Goal: Information Seeking & Learning: Learn about a topic

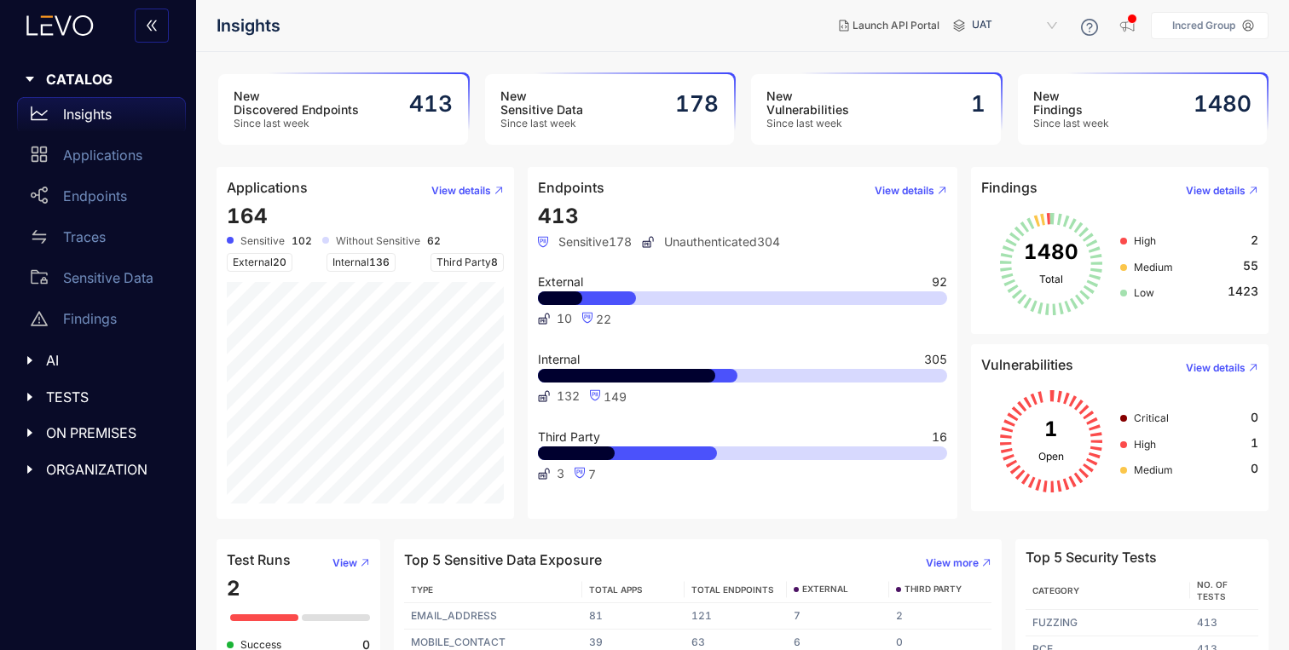
click at [583, 104] on div "New Sensitive Data Since last week 178" at bounding box center [610, 109] width 250 height 71
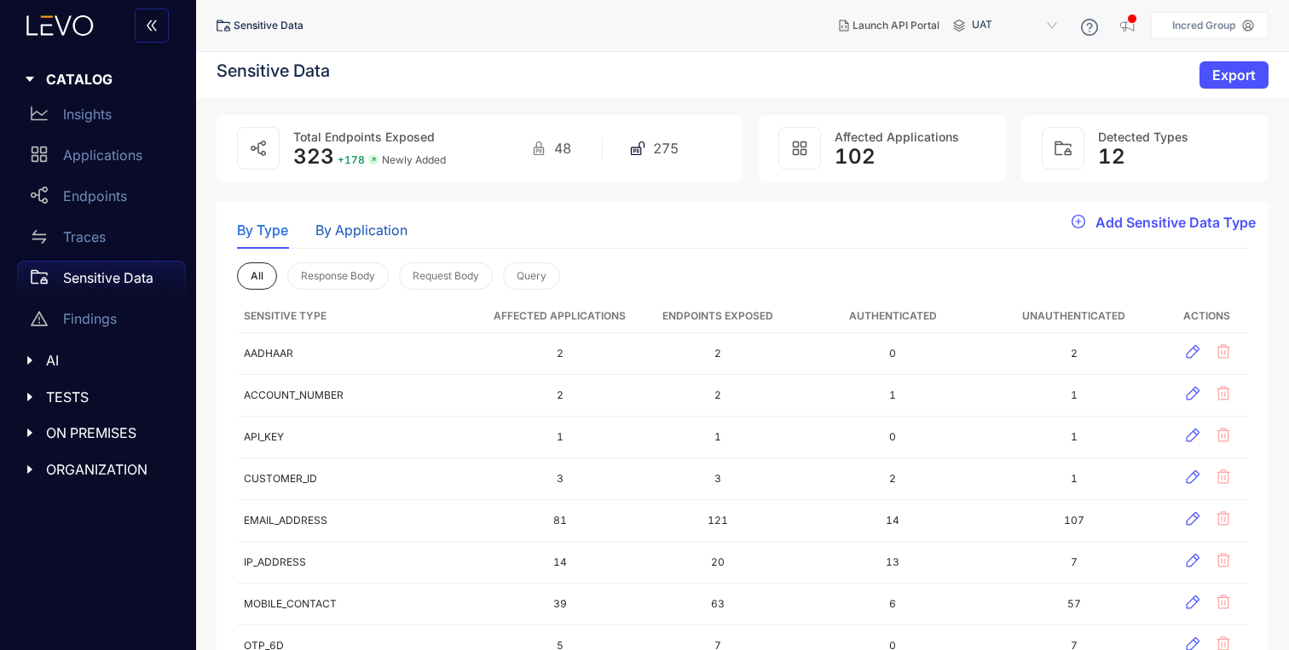
click at [368, 235] on div "By Application" at bounding box center [361, 229] width 92 height 15
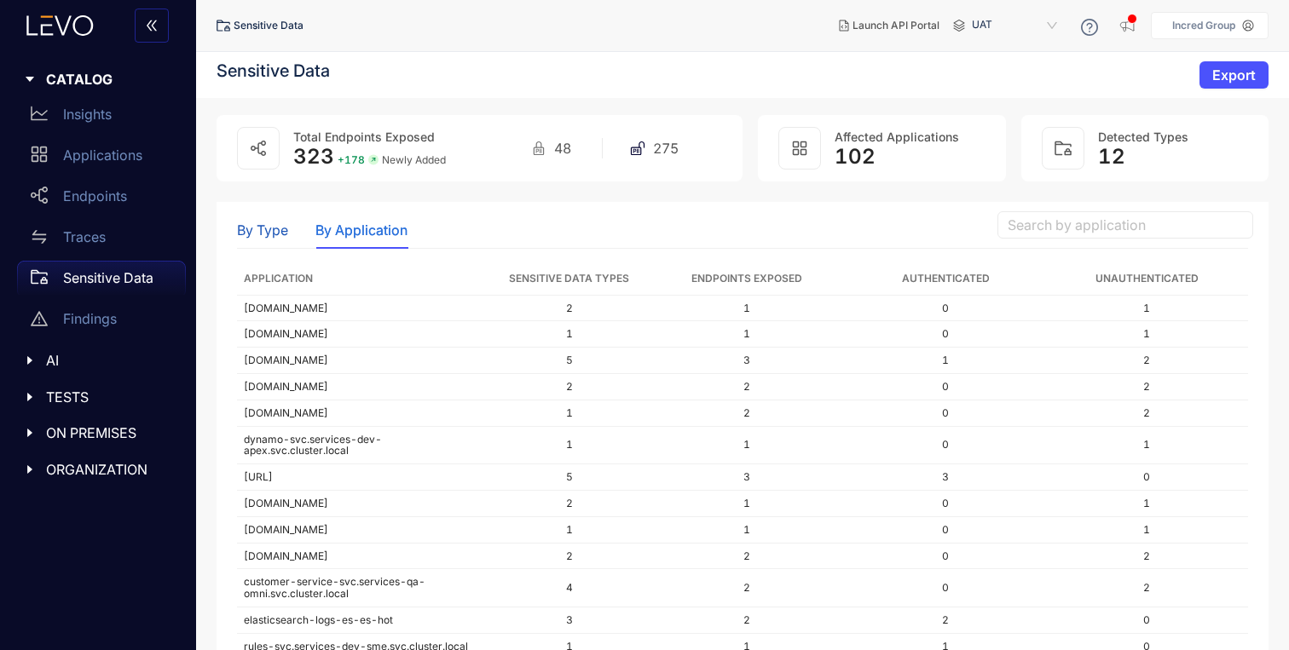
click at [284, 236] on div "By Type" at bounding box center [262, 229] width 51 height 15
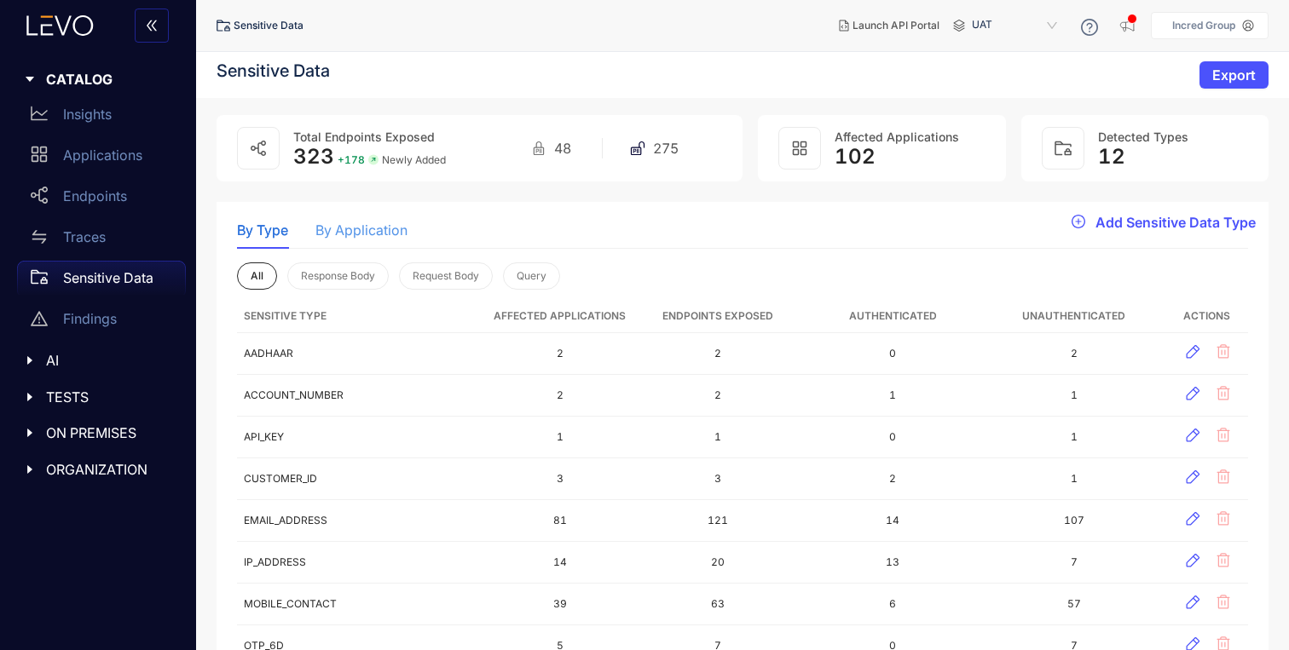
click at [355, 239] on div "By Application" at bounding box center [361, 230] width 92 height 36
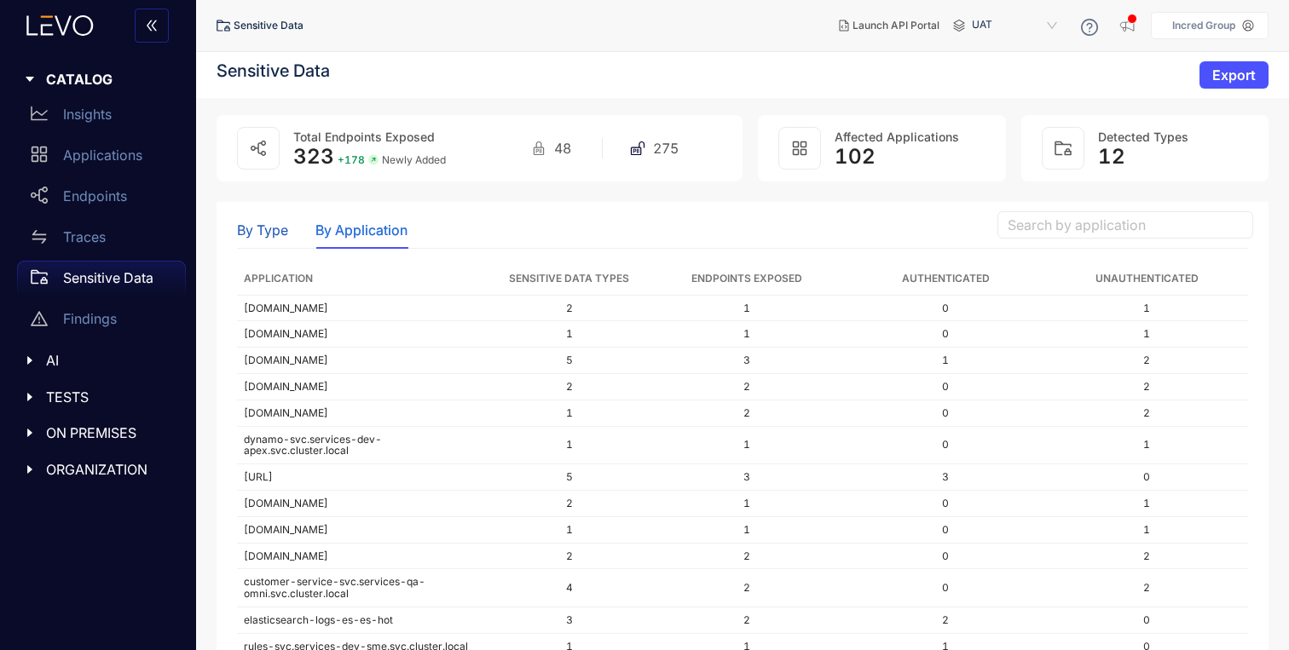
click at [263, 230] on div "By Type" at bounding box center [262, 229] width 51 height 15
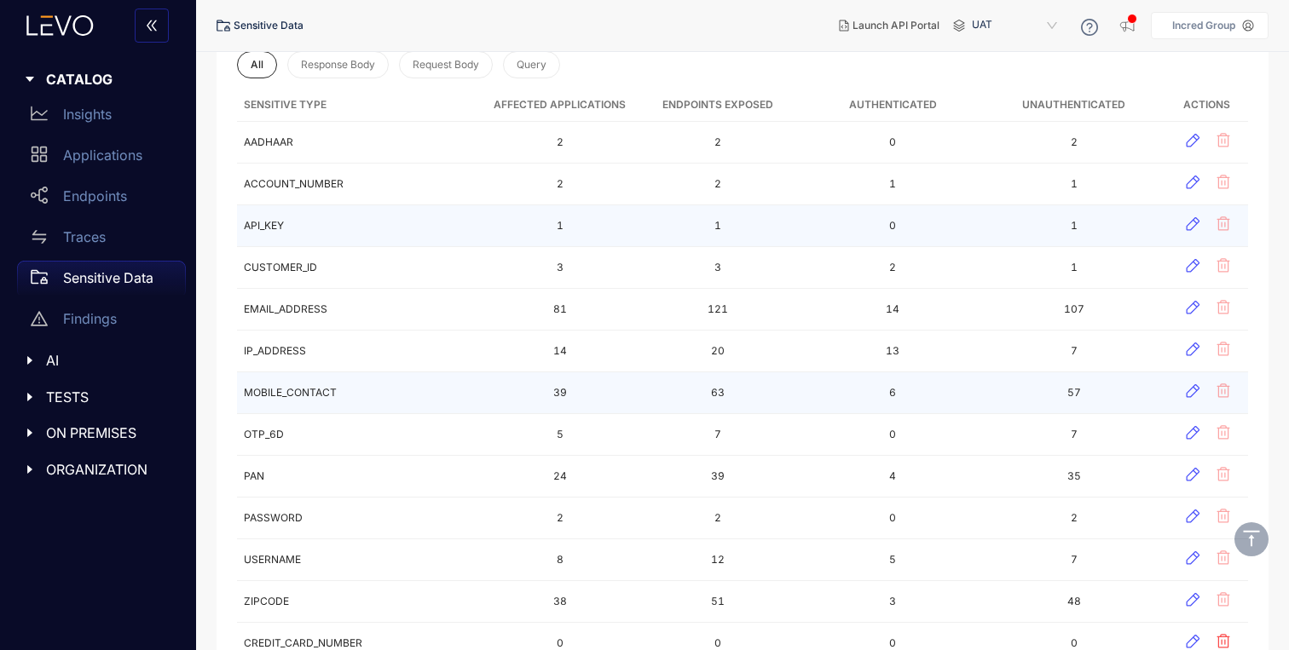
scroll to position [488, 0]
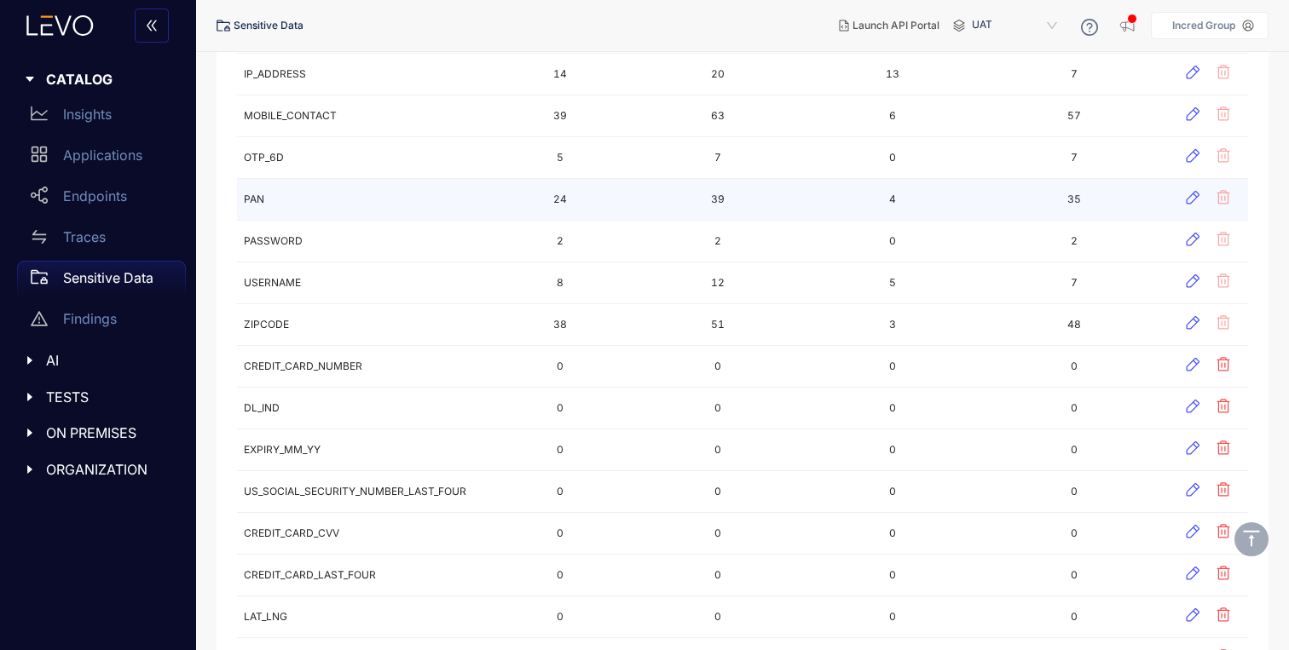
click at [711, 189] on td "39" at bounding box center [717, 200] width 170 height 42
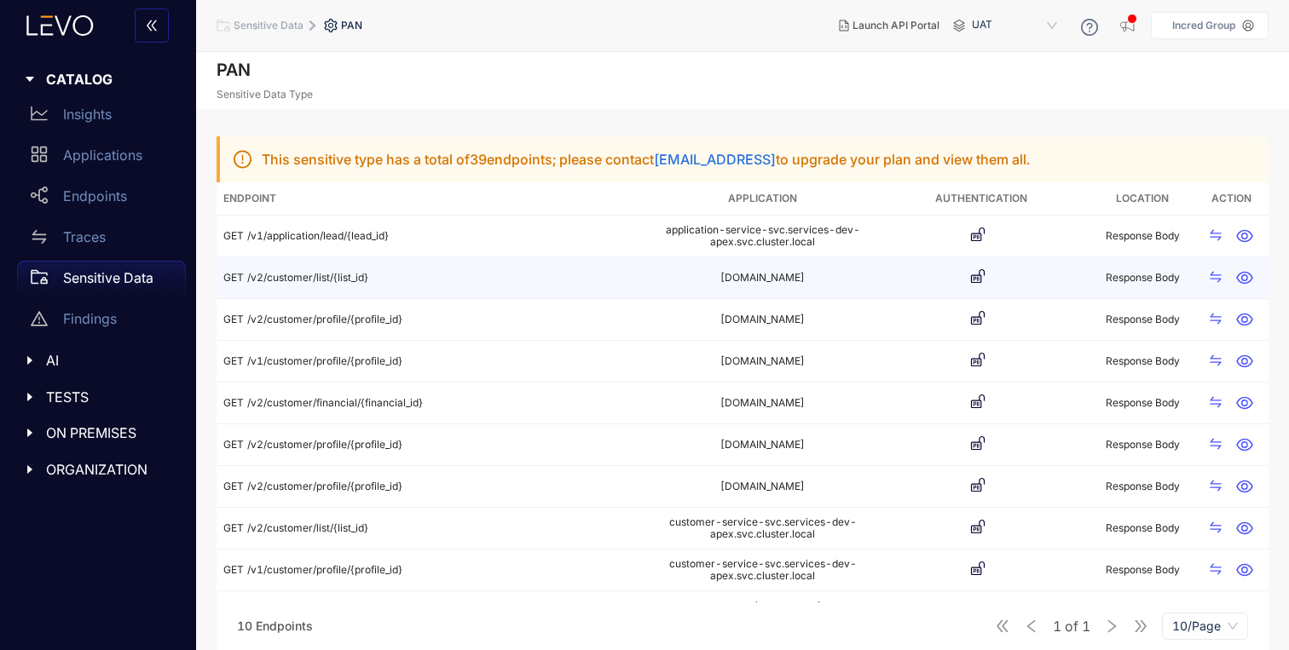
scroll to position [61, 0]
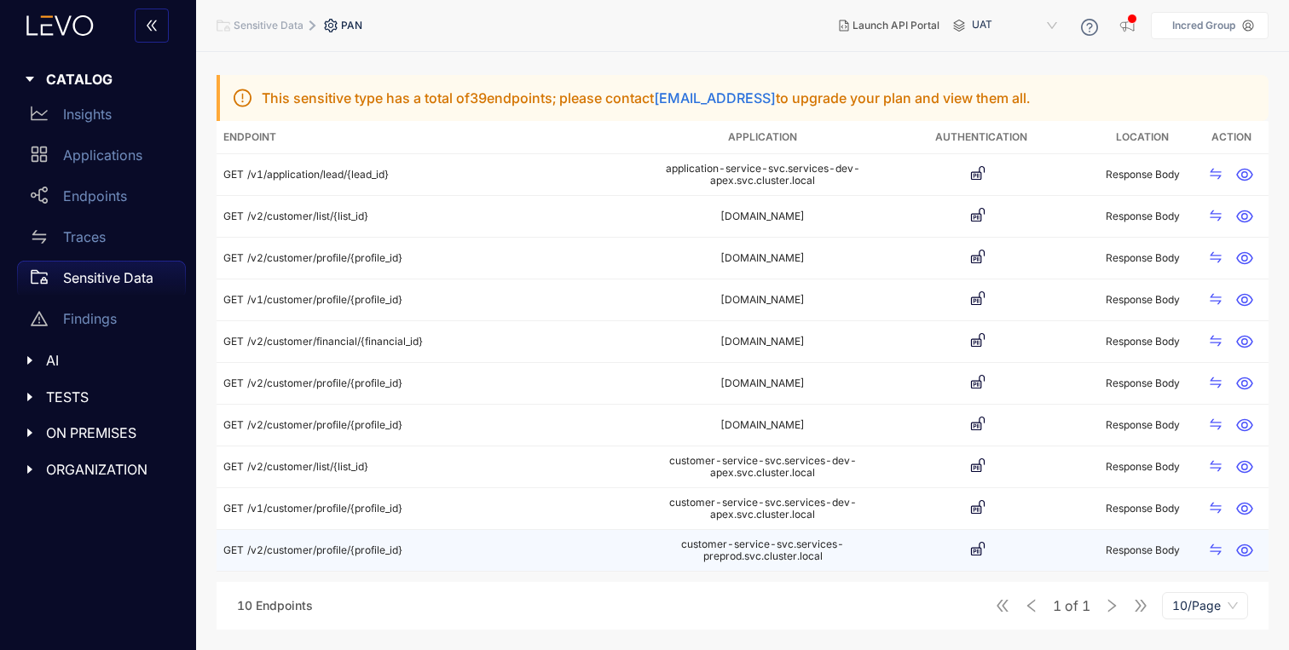
click at [726, 562] on td "customer-service-svc.services-preprod.svc.cluster.local" at bounding box center [762, 551] width 218 height 42
click at [728, 551] on td "customer-service-svc.services-preprod.svc.cluster.local" at bounding box center [762, 551] width 218 height 42
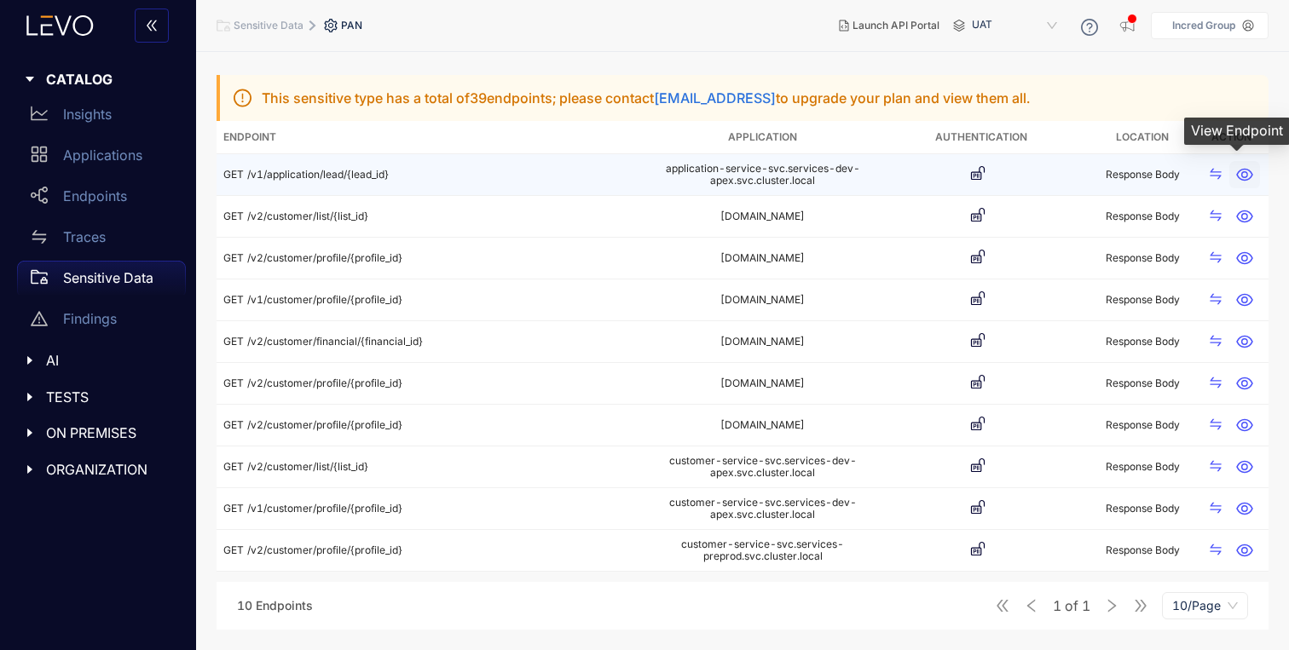
click at [1242, 180] on icon "button" at bounding box center [1244, 175] width 16 height 13
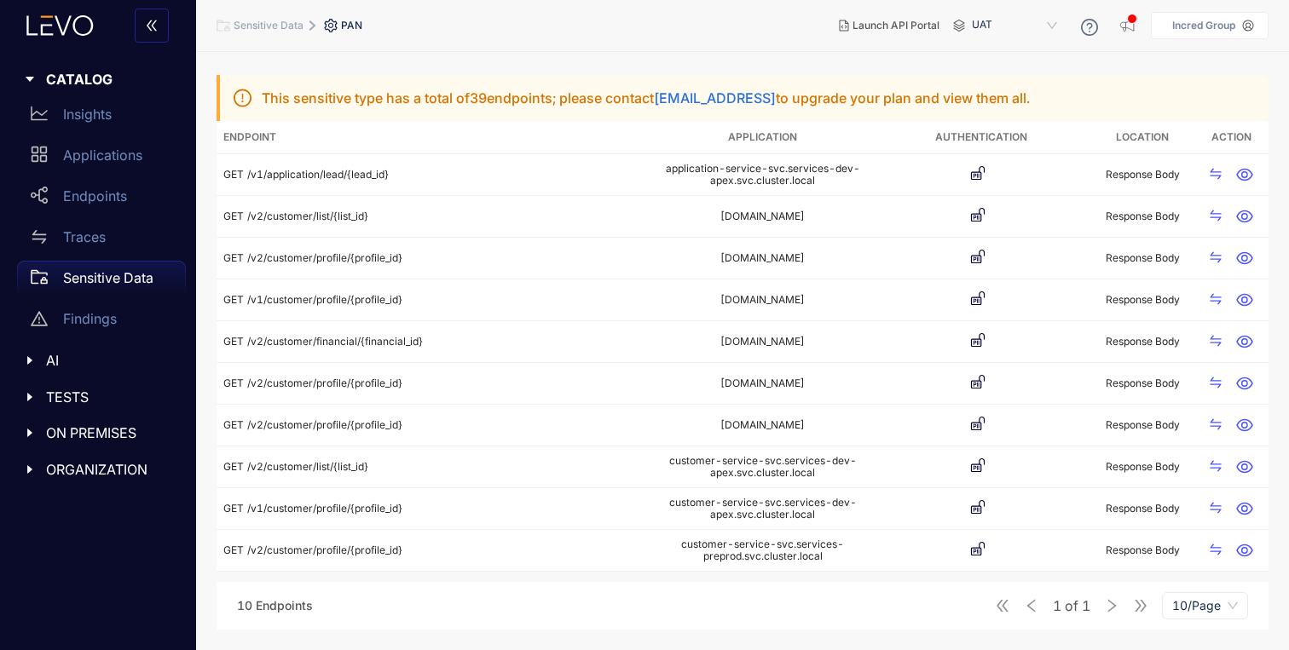
click at [1121, 604] on div "1 of 1 10/Page" at bounding box center [1121, 605] width 253 height 27
click at [1114, 604] on div "1 of 1 10/Page" at bounding box center [1121, 605] width 253 height 27
click at [1145, 604] on div "1 of 1 10/Page" at bounding box center [1121, 605] width 253 height 27
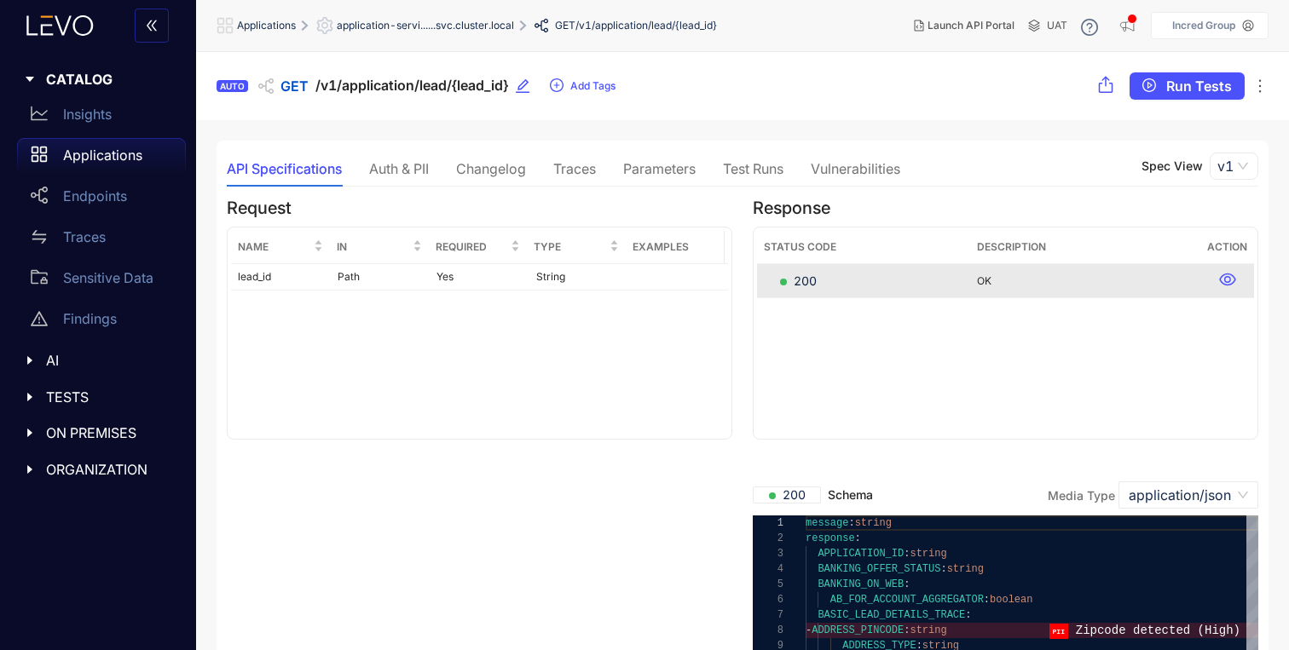
click at [403, 164] on div "Auth & PII" at bounding box center [399, 168] width 60 height 15
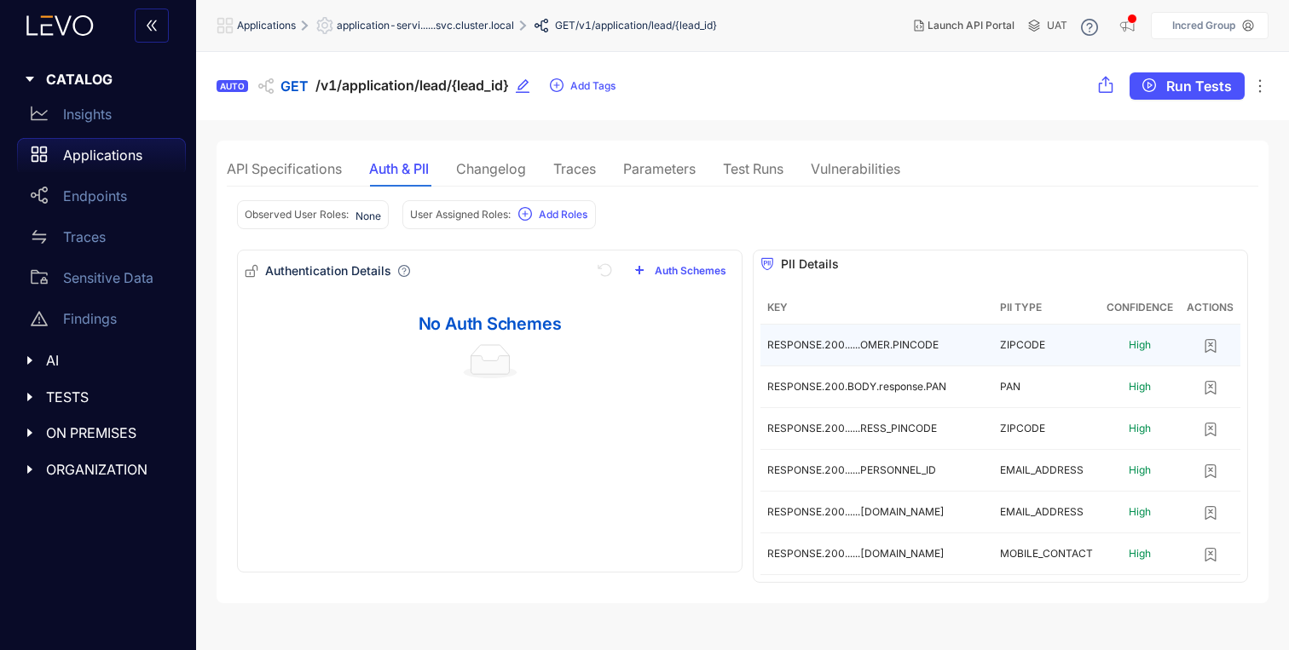
scroll to position [1, 0]
click at [972, 343] on td "RESPONSE.200......OMER.PINCODE" at bounding box center [876, 345] width 233 height 42
click at [903, 352] on td "RESPONSE.200......OMER.PINCODE" at bounding box center [876, 345] width 233 height 42
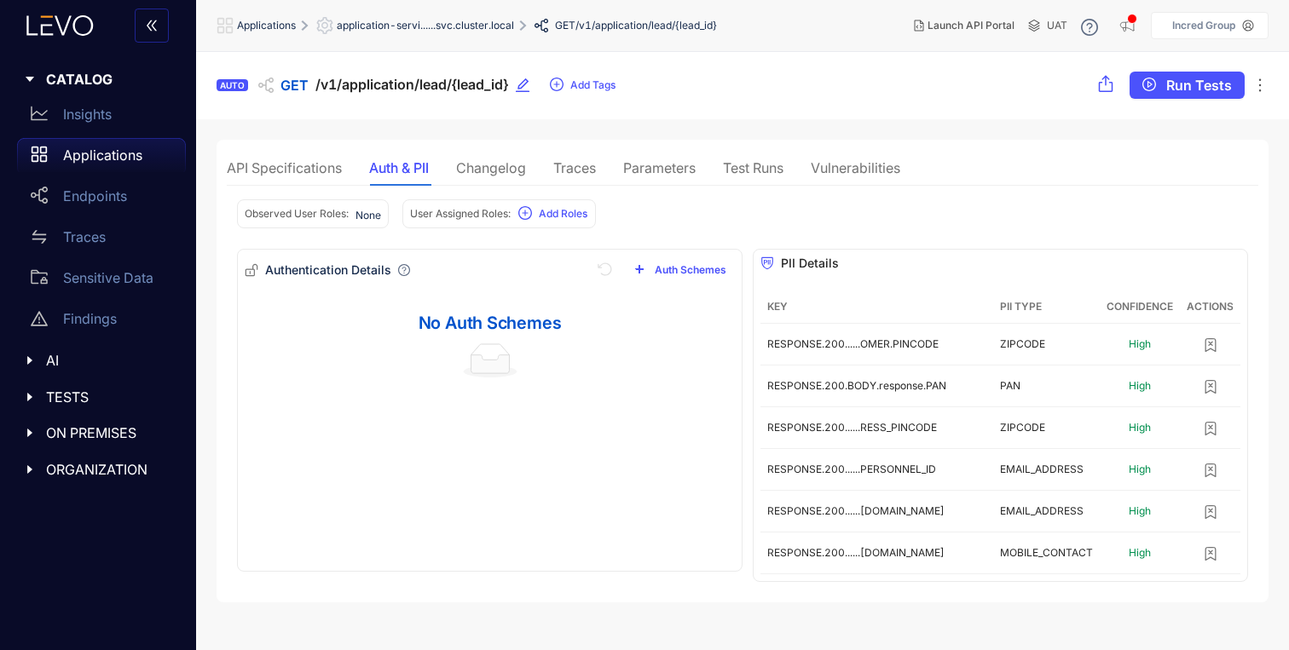
click at [516, 174] on div "Changelog" at bounding box center [491, 167] width 70 height 15
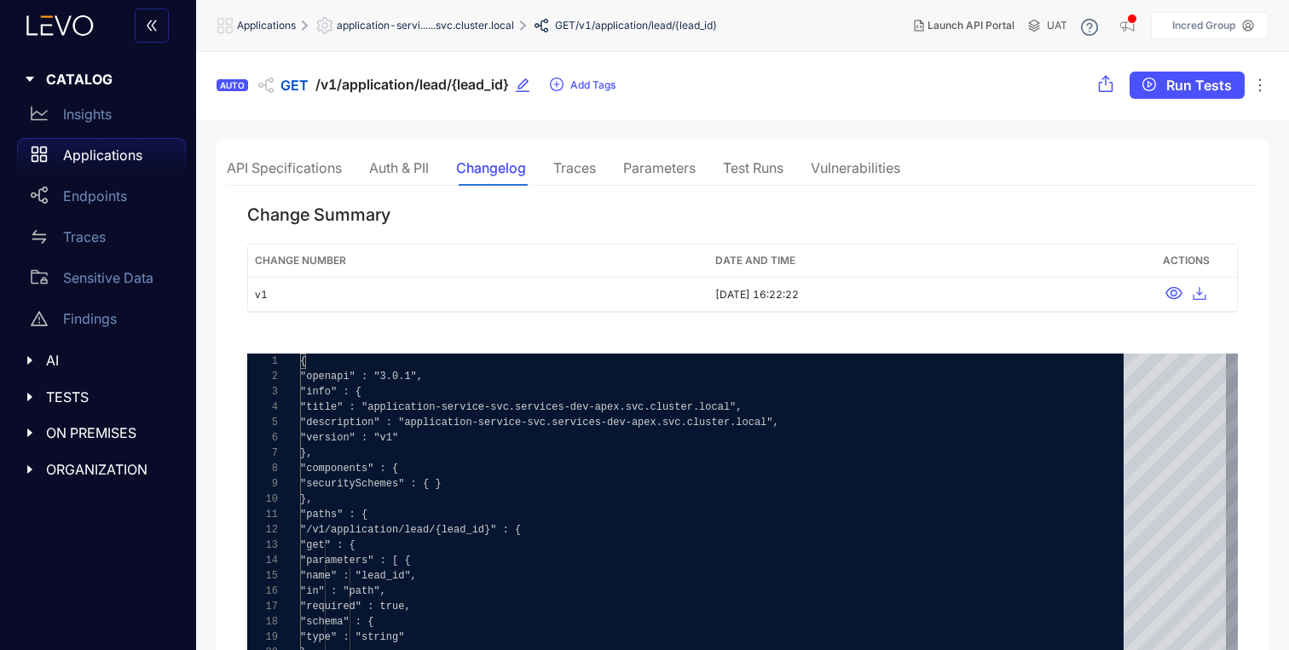
click at [590, 173] on div "Traces" at bounding box center [574, 167] width 43 height 15
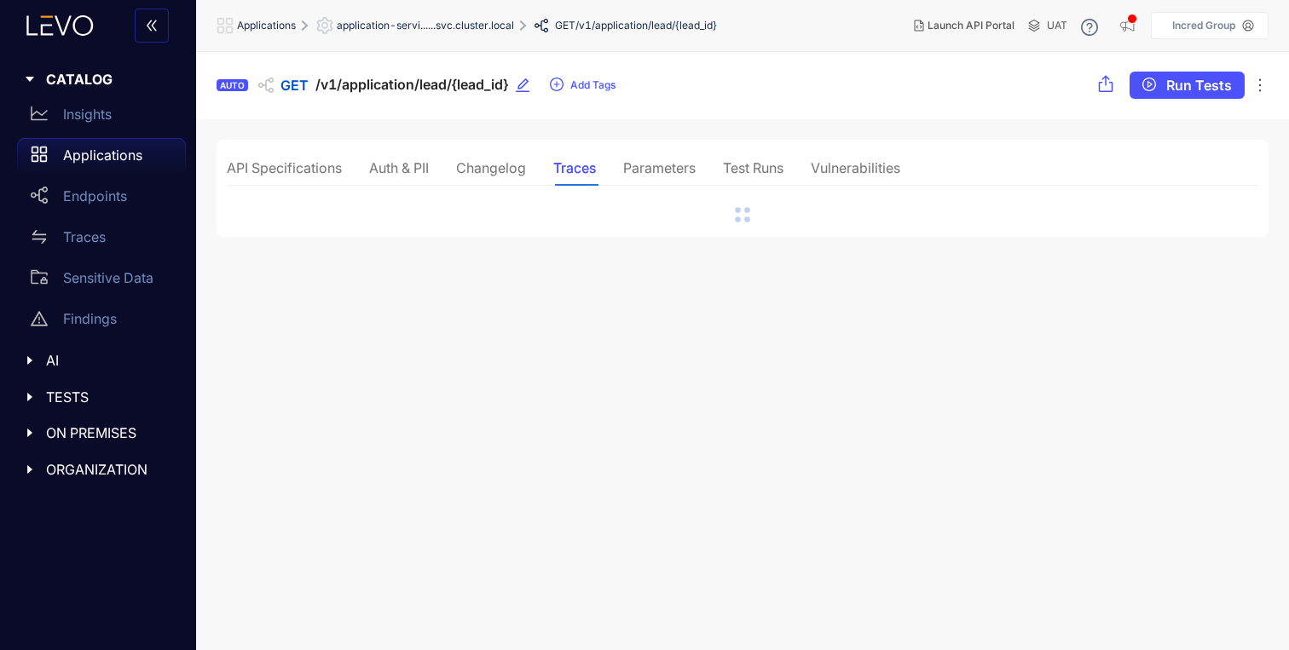
click at [630, 164] on div "Parameters" at bounding box center [659, 167] width 72 height 15
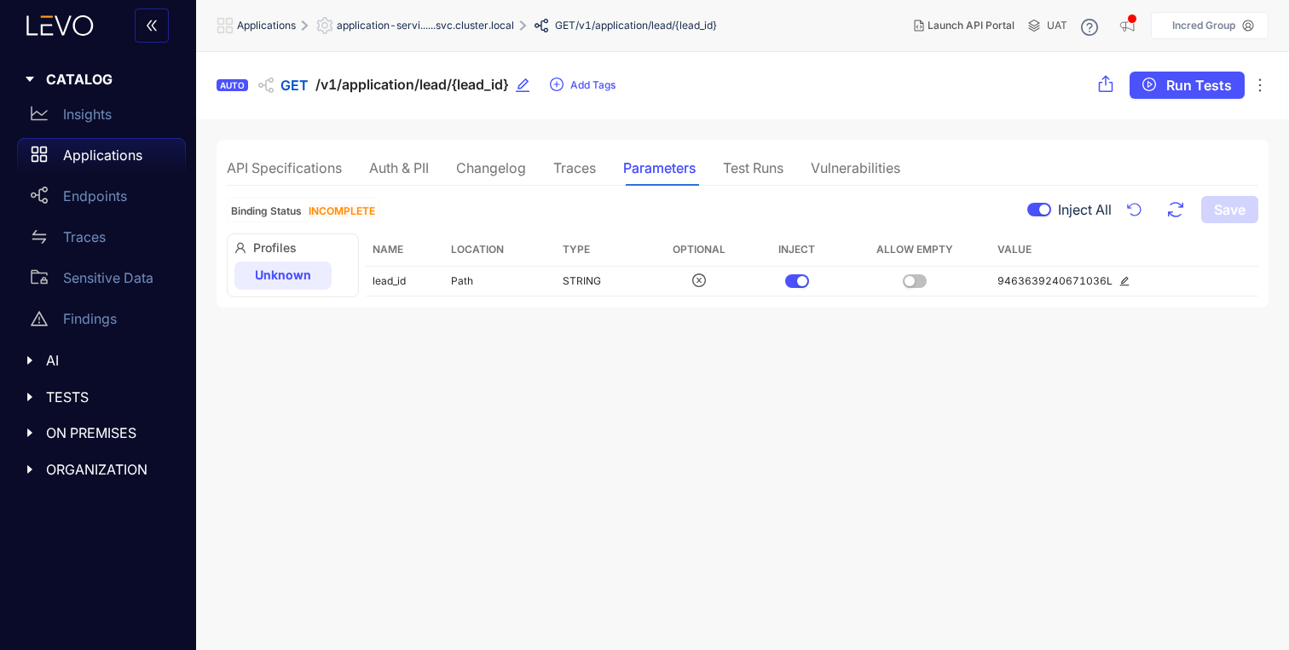
click at [783, 168] on div "Test Runs" at bounding box center [753, 167] width 61 height 15
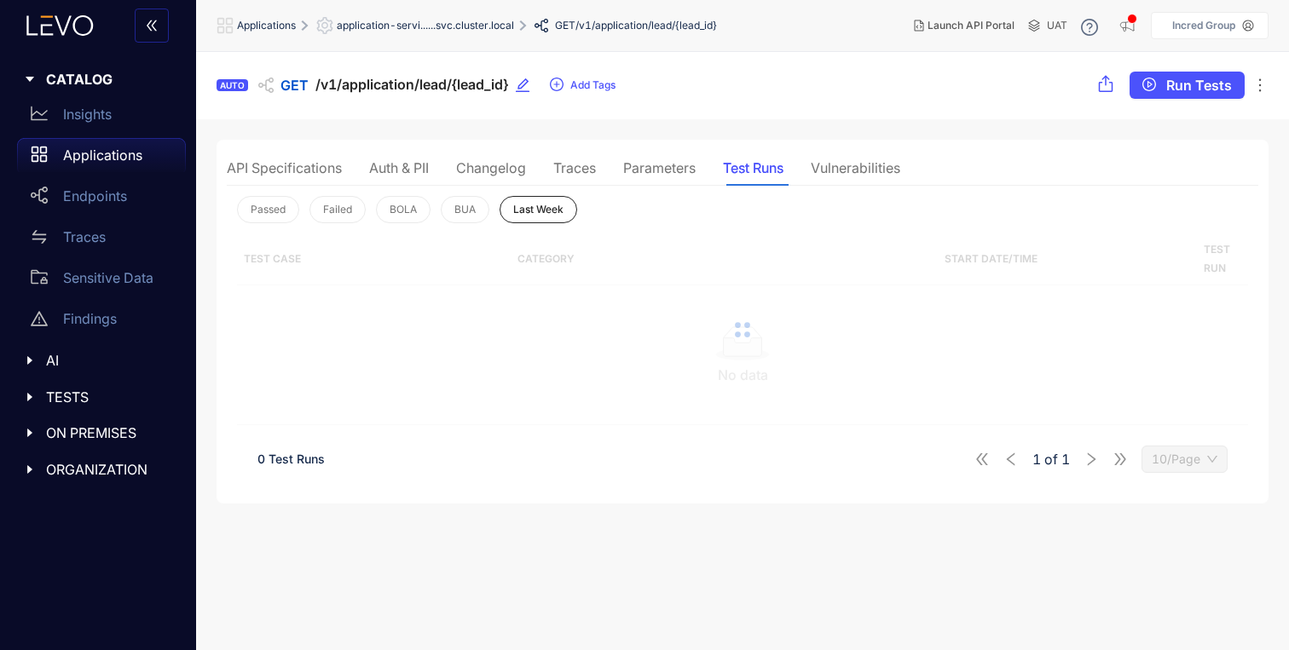
click at [271, 160] on div "API Specifications" at bounding box center [284, 167] width 115 height 15
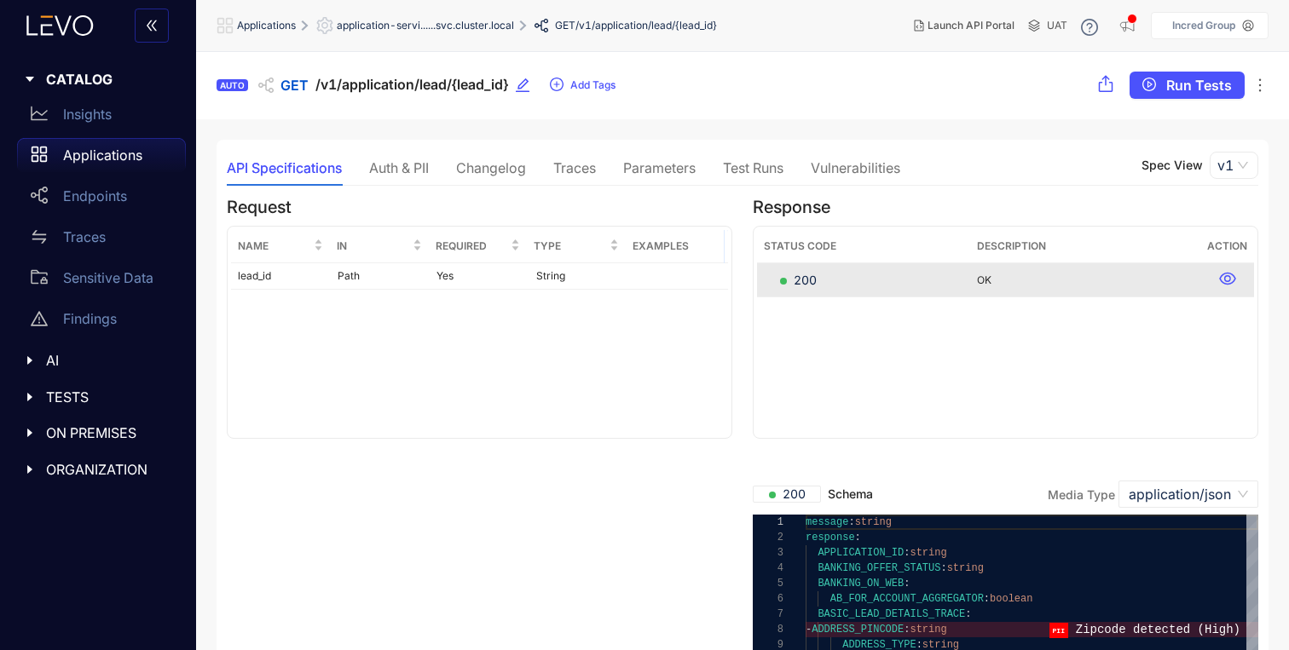
click at [119, 148] on p "Applications" at bounding box center [102, 154] width 79 height 15
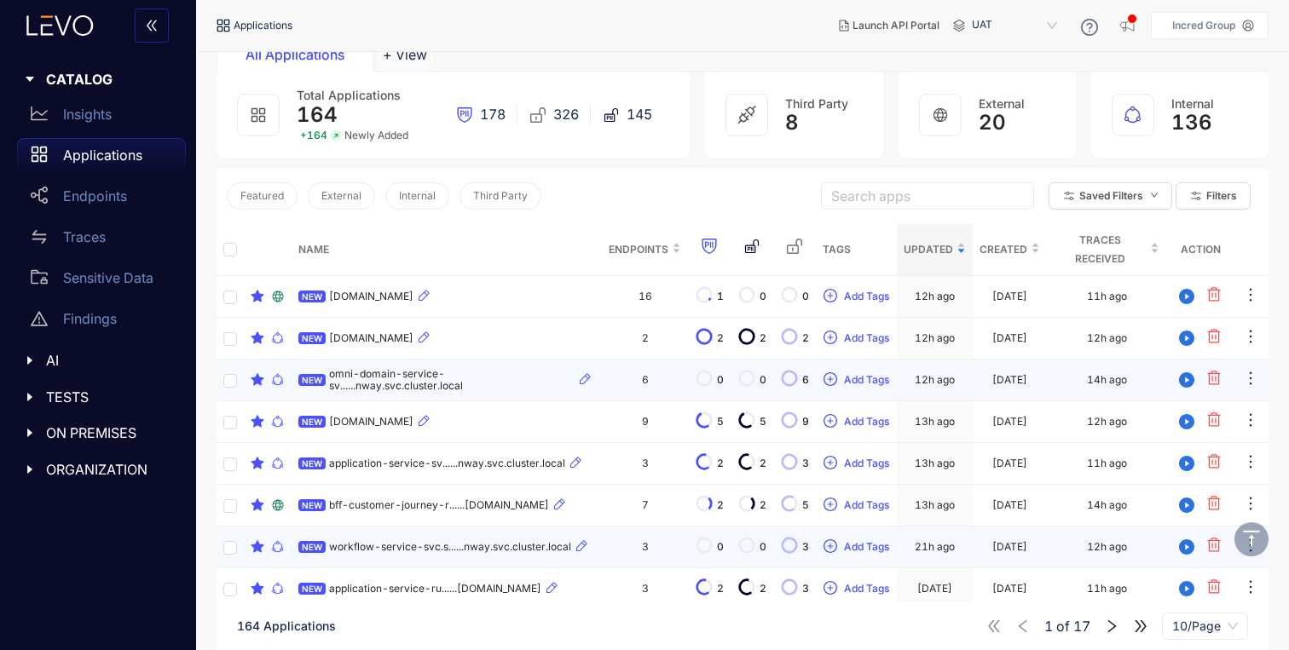
scroll to position [204, 0]
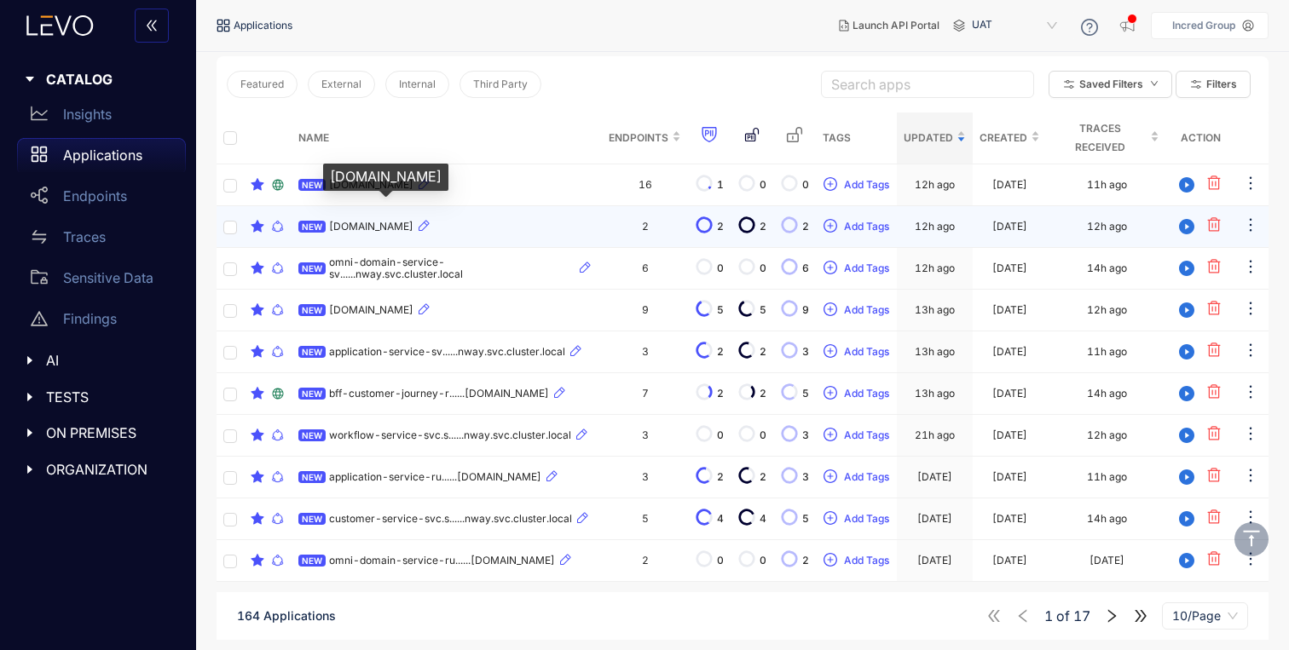
click at [413, 225] on span "[DOMAIN_NAME]" at bounding box center [371, 227] width 84 height 12
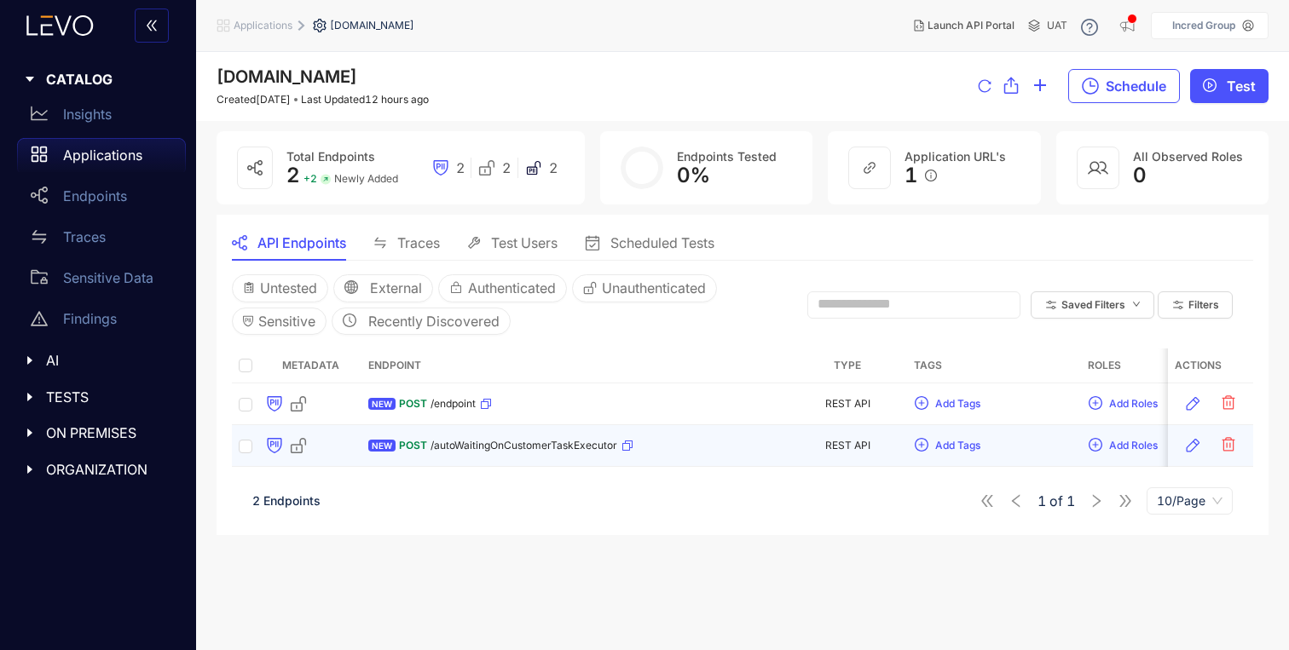
click at [448, 440] on span "/autoWaitingOnCustomerTaskExecutor" at bounding box center [523, 446] width 187 height 12
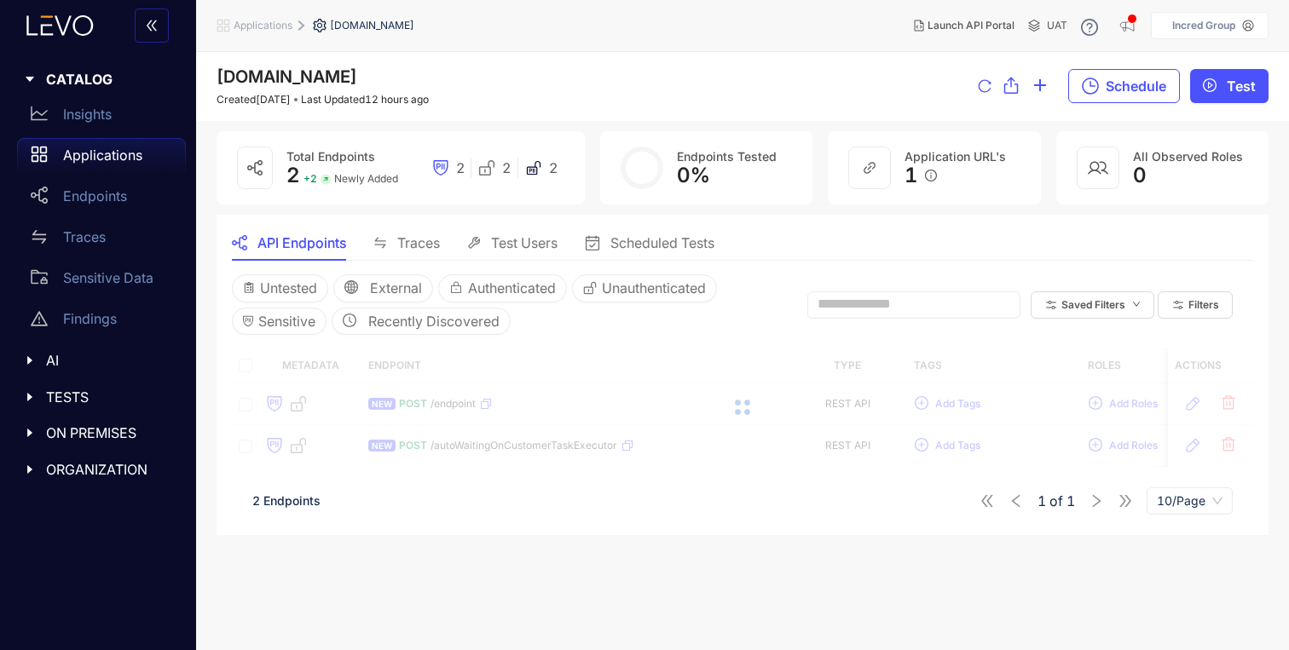
click at [412, 253] on div "Traces" at bounding box center [406, 243] width 66 height 36
click at [82, 141] on div "Applications" at bounding box center [101, 155] width 169 height 34
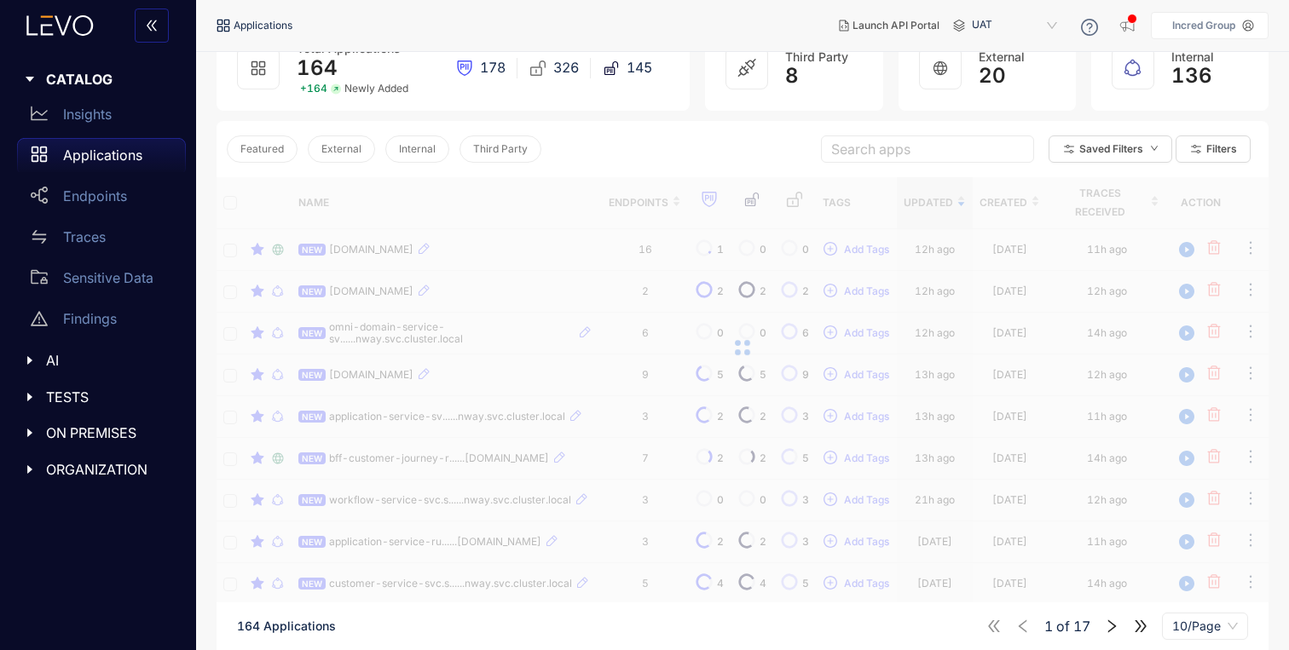
scroll to position [204, 0]
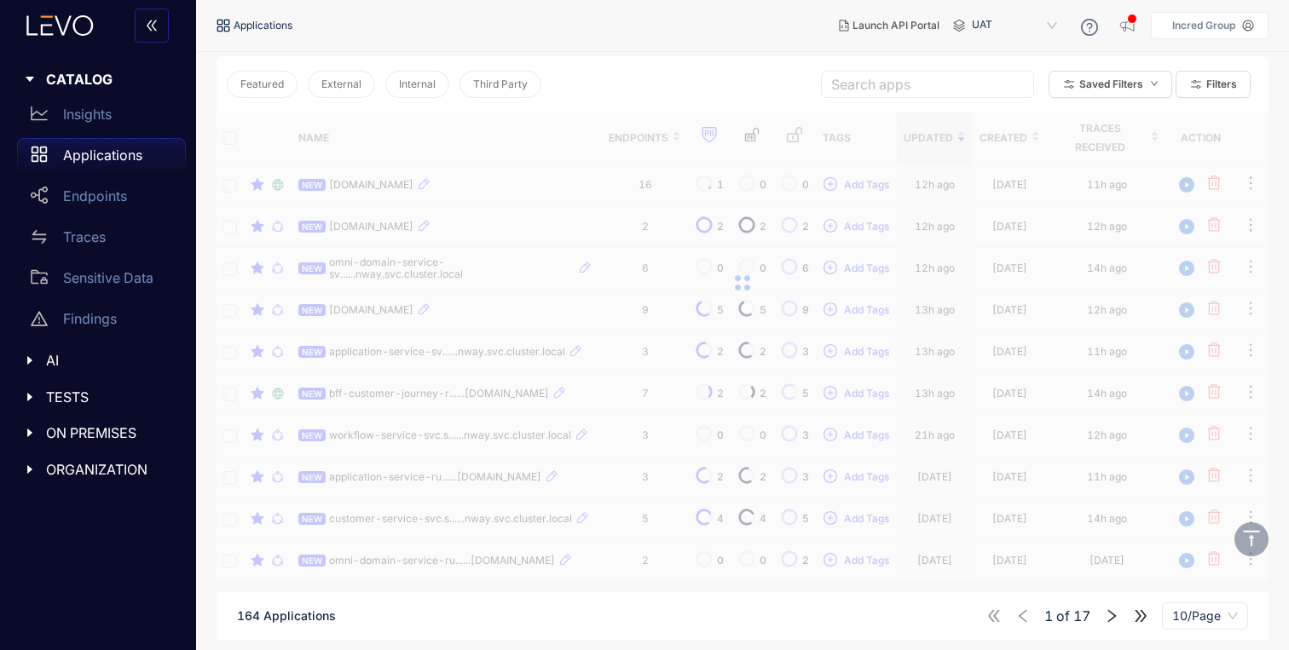
click at [389, 387] on div at bounding box center [742, 282] width 1052 height 341
click at [78, 115] on p "Insights" at bounding box center [87, 114] width 49 height 15
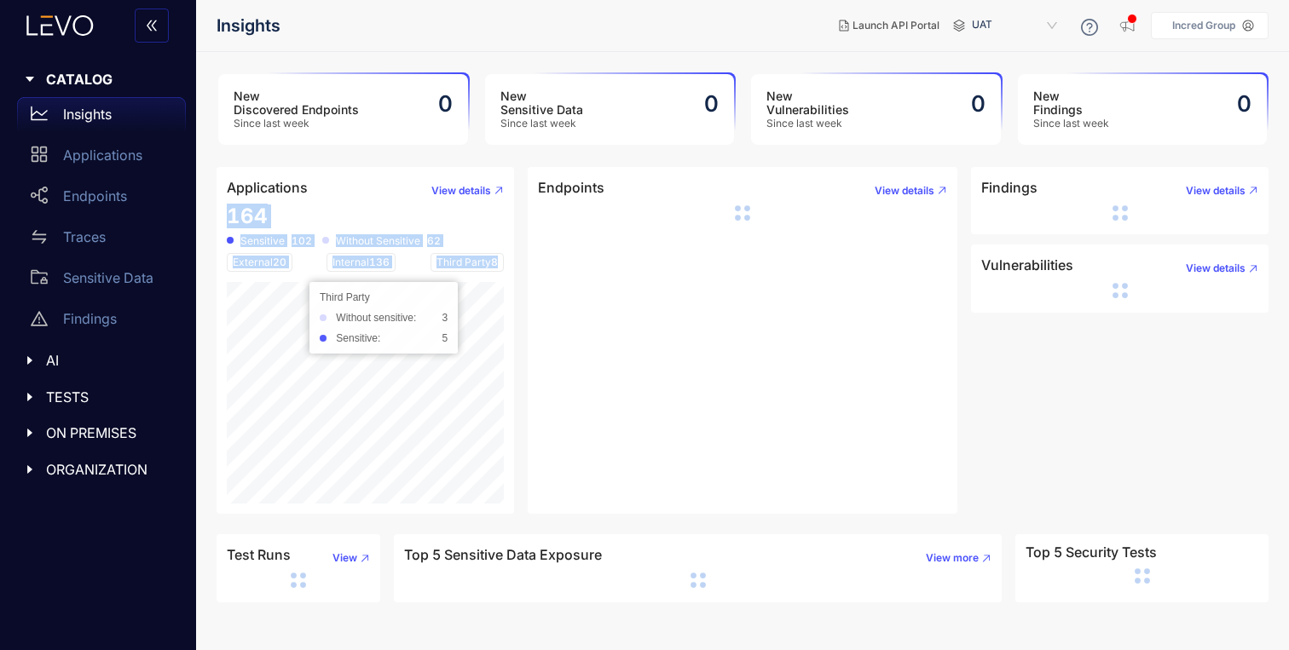
click at [482, 303] on div "164 Sensitive 102 Without Sensitive 62 External 20 Internal 136 Third Party 8 T…" at bounding box center [365, 354] width 277 height 299
click at [572, 524] on main "New Discovered Endpoints Since last week 0 New Sensitive Data Since last week 0…" at bounding box center [742, 351] width 1093 height 598
click at [1028, 36] on span "UAT" at bounding box center [1016, 25] width 89 height 27
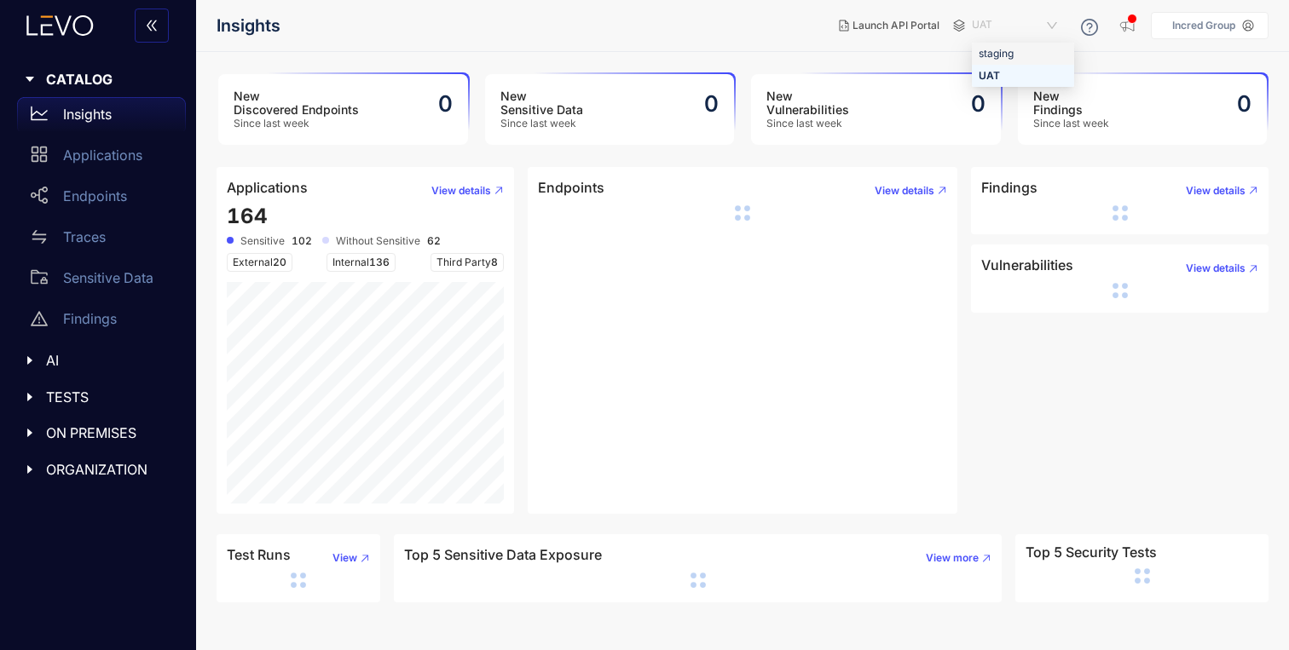
click at [1001, 57] on div "staging" at bounding box center [1022, 53] width 89 height 19
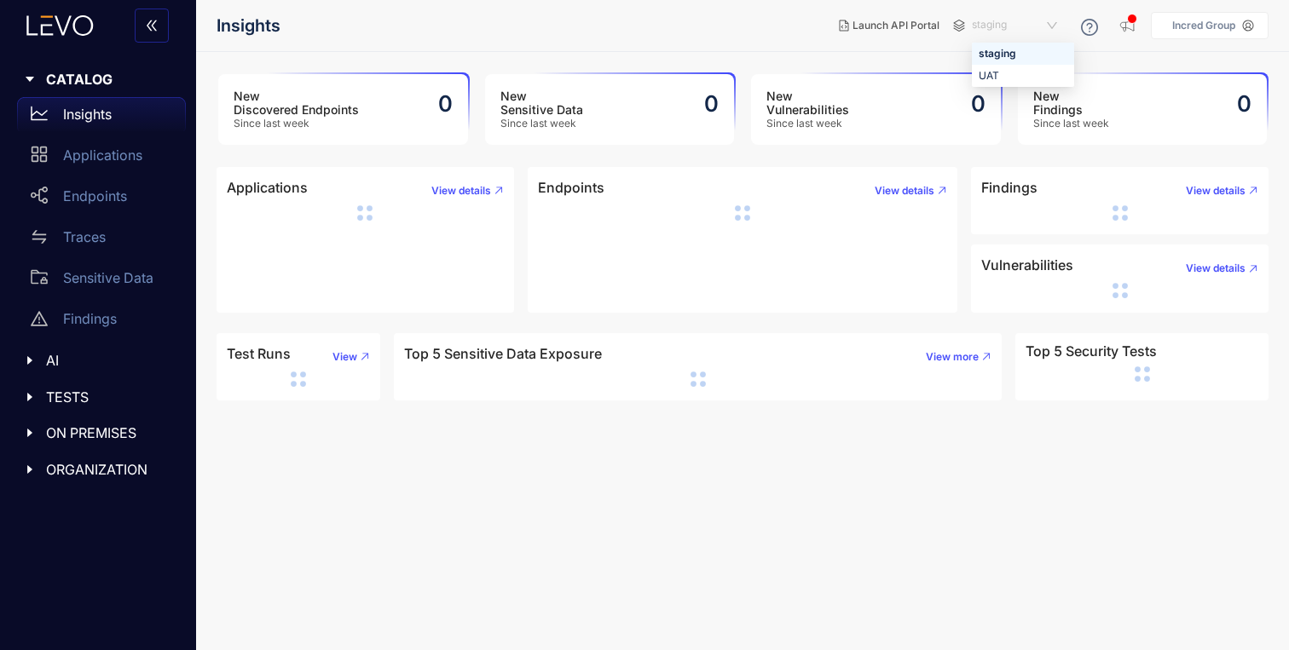
click at [1037, 26] on span "staging" at bounding box center [1016, 25] width 89 height 27
click at [1205, 26] on p "Incred Group" at bounding box center [1203, 26] width 63 height 12
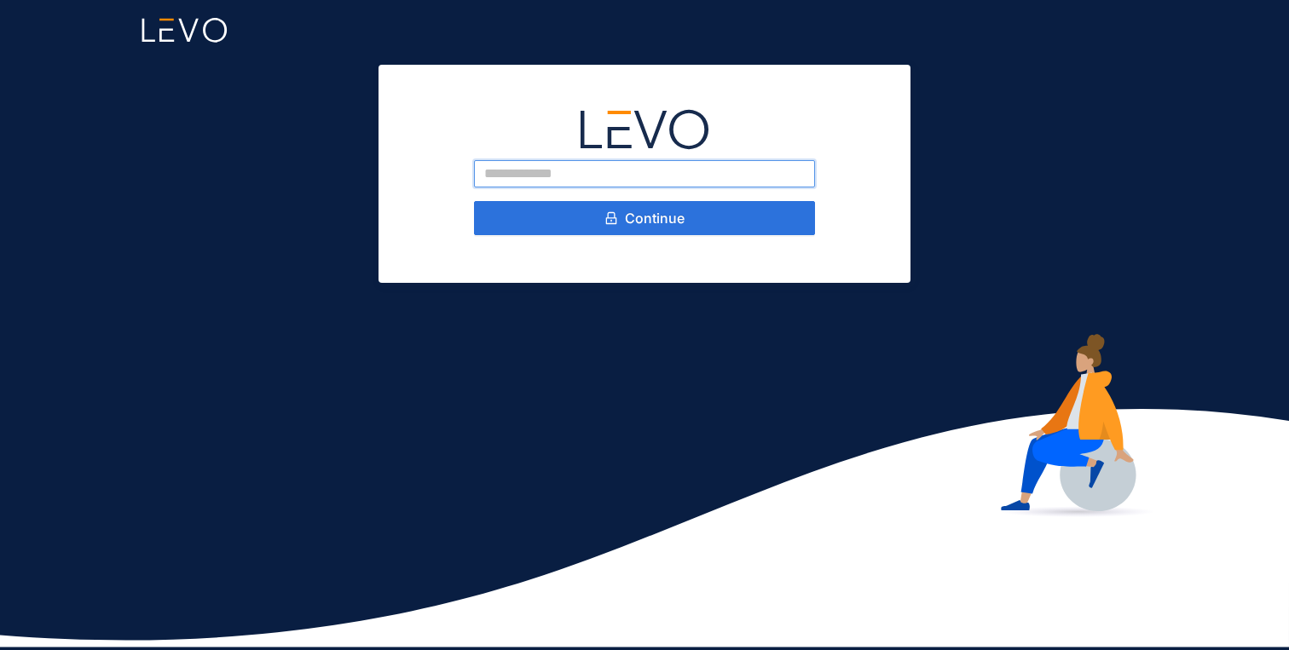
click at [625, 175] on input "email" at bounding box center [644, 173] width 341 height 27
